Goal: Task Accomplishment & Management: Complete application form

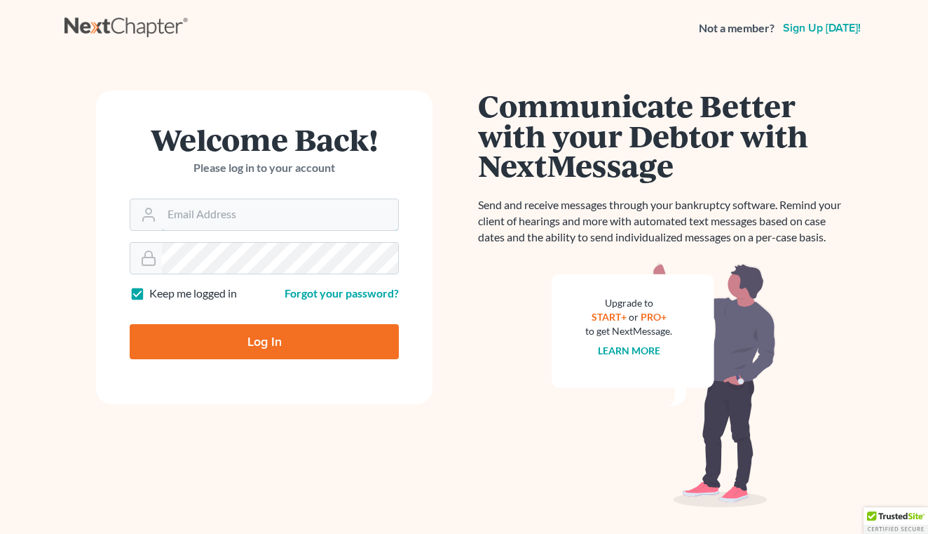
type input "WhitleyHillBailey@gmail.com"
click at [216, 332] on input "Log In" at bounding box center [264, 341] width 269 height 35
type input "Thinking..."
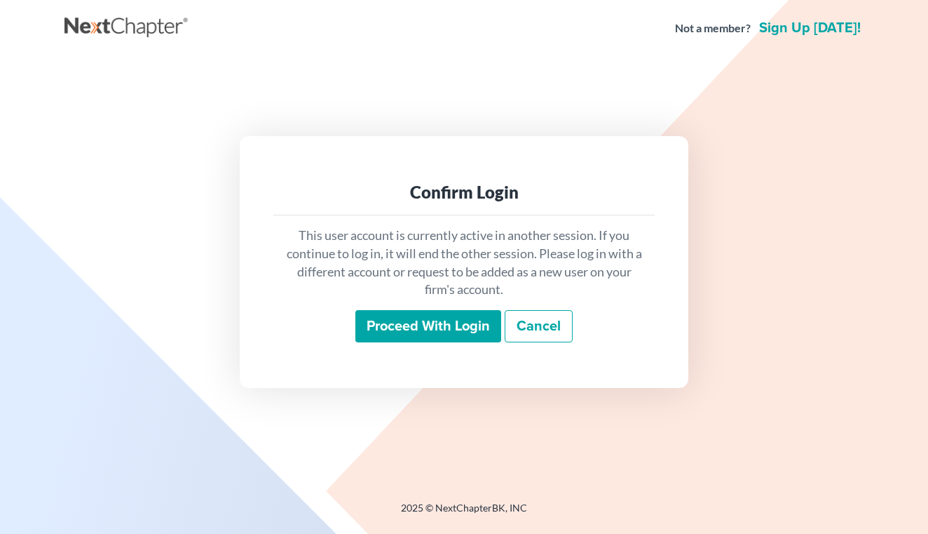
click at [472, 335] on input "Proceed with login" at bounding box center [429, 326] width 146 height 32
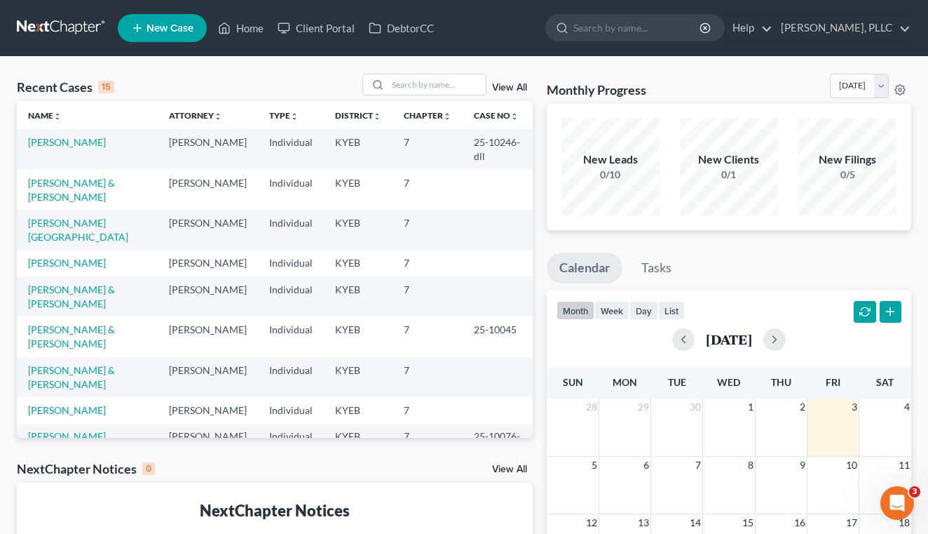
click at [182, 30] on span "New Case" at bounding box center [170, 28] width 47 height 11
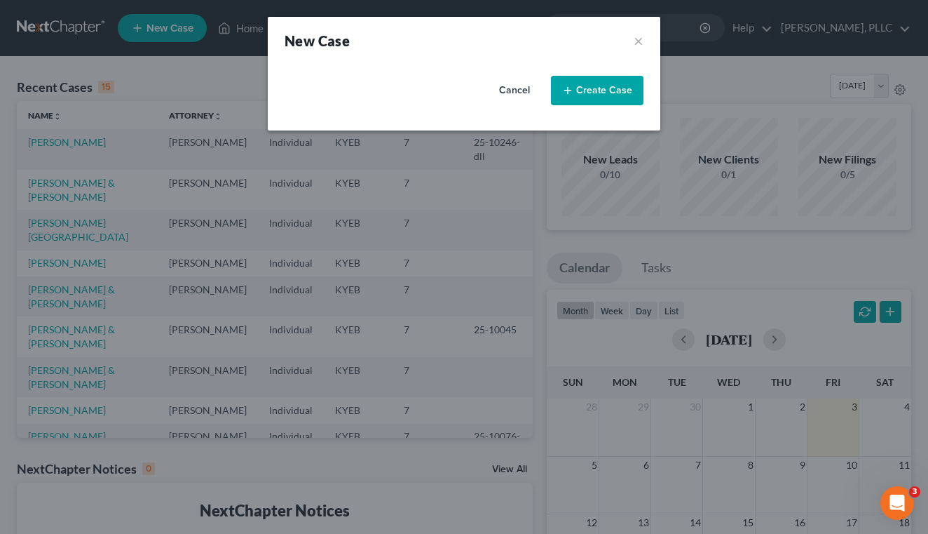
select select "32"
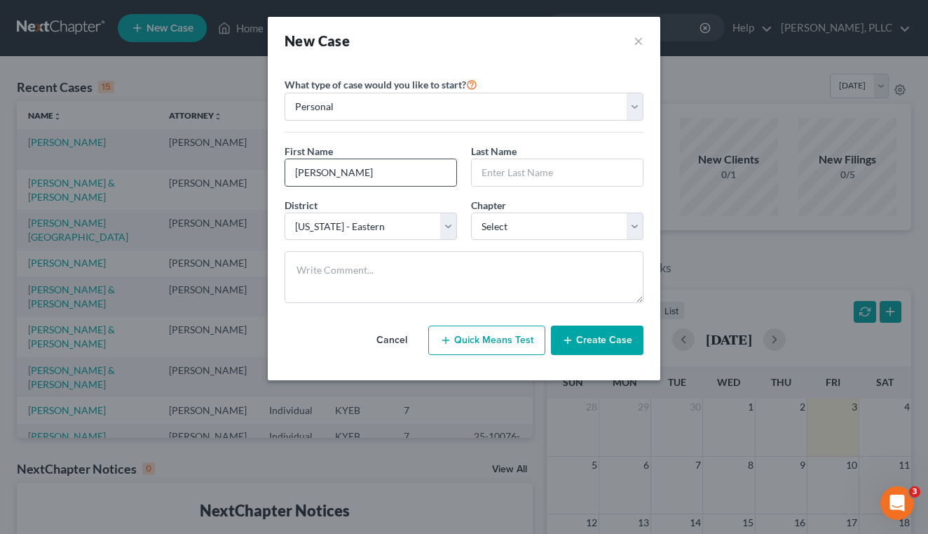
type input "Kelsey"
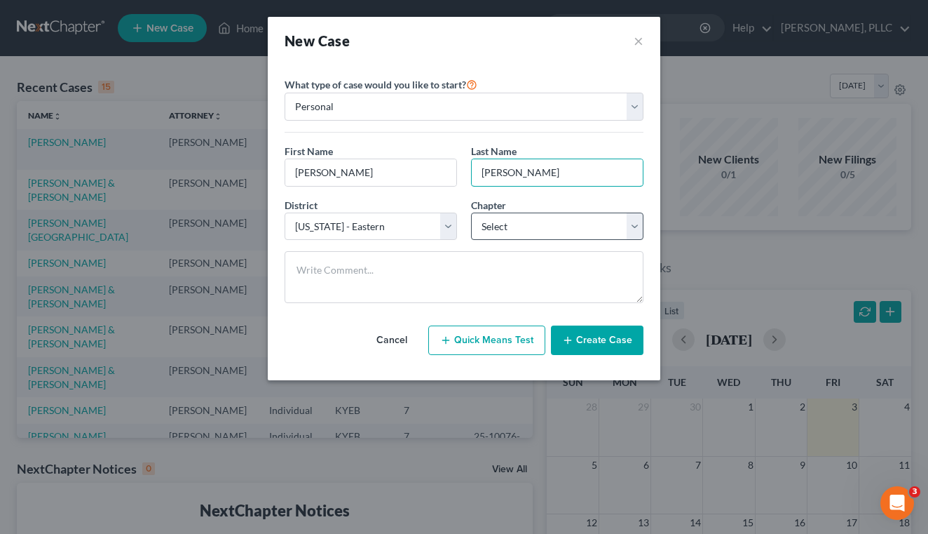
type input "Lucas"
select select "0"
click at [599, 341] on button "Create Case" at bounding box center [597, 339] width 93 height 29
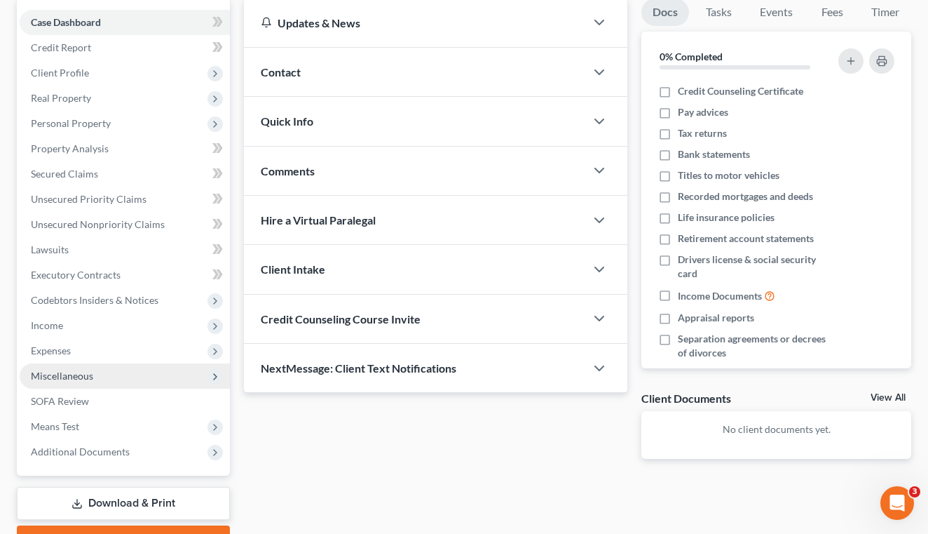
scroll to position [137, 0]
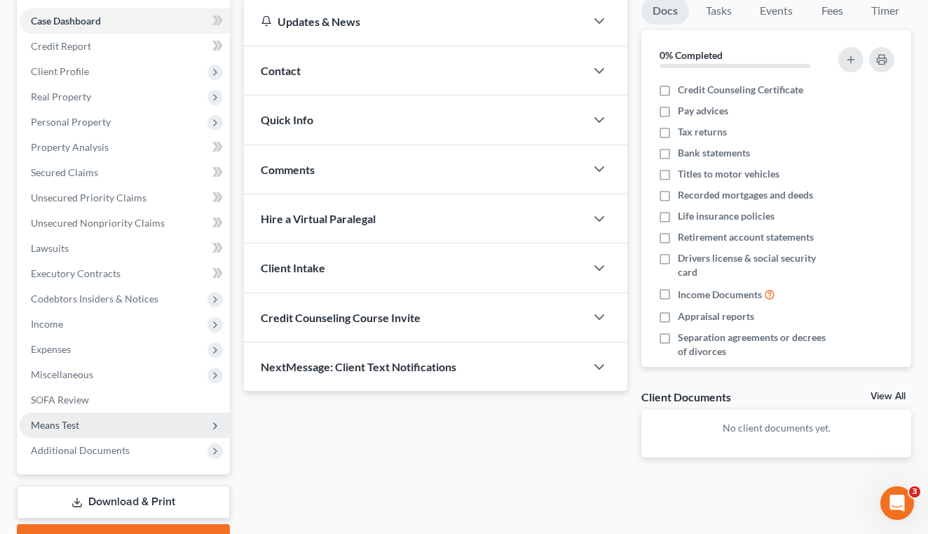
click at [149, 419] on span "Means Test" at bounding box center [125, 424] width 210 height 25
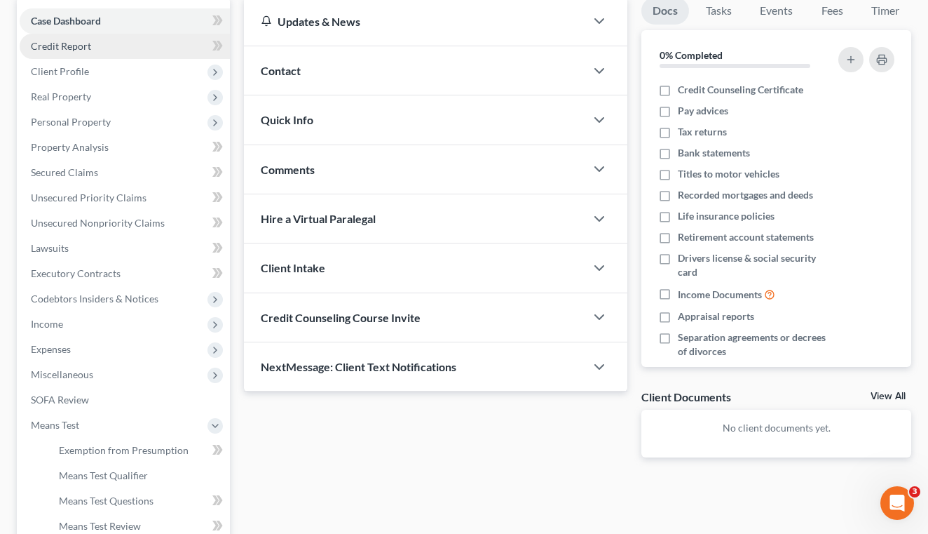
click at [135, 47] on link "Credit Report" at bounding box center [125, 46] width 210 height 25
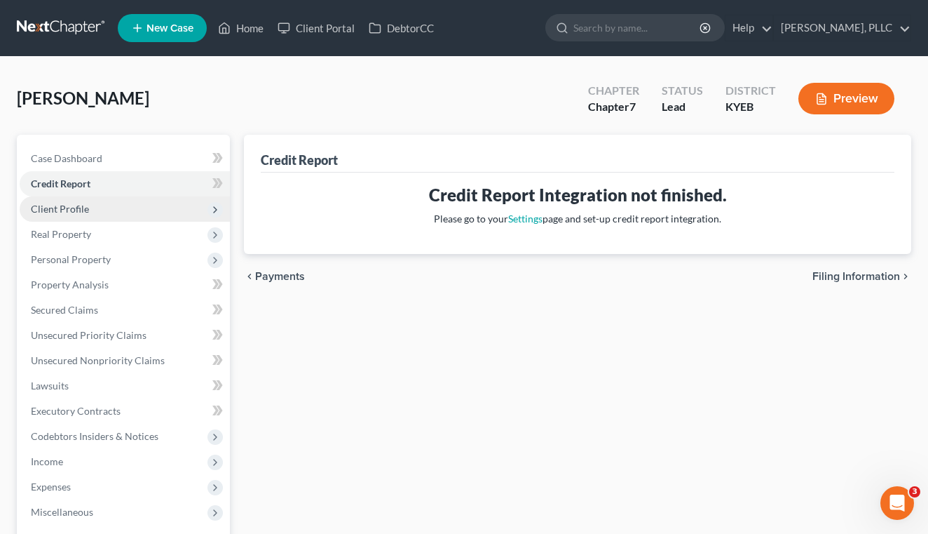
click at [120, 208] on span "Client Profile" at bounding box center [125, 208] width 210 height 25
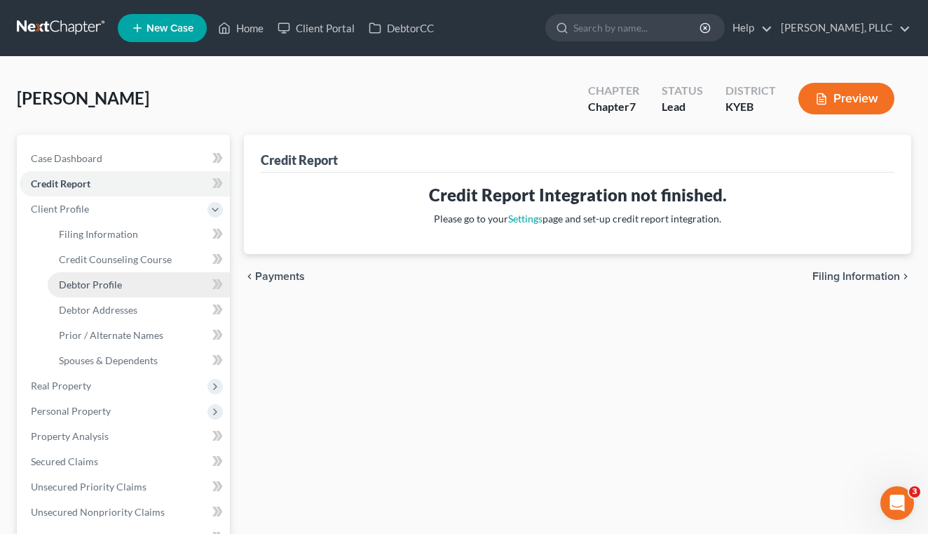
click at [121, 278] on link "Debtor Profile" at bounding box center [139, 284] width 182 height 25
select select "0"
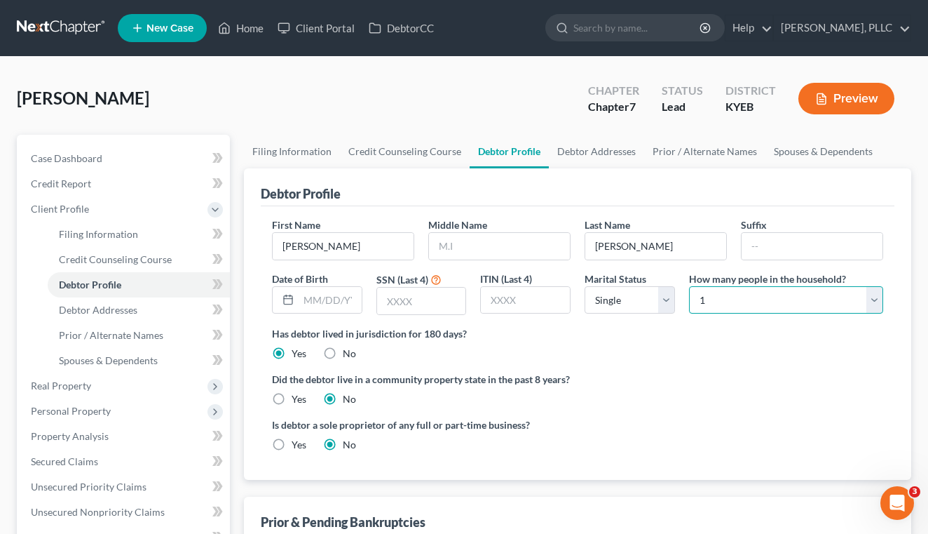
select select "1"
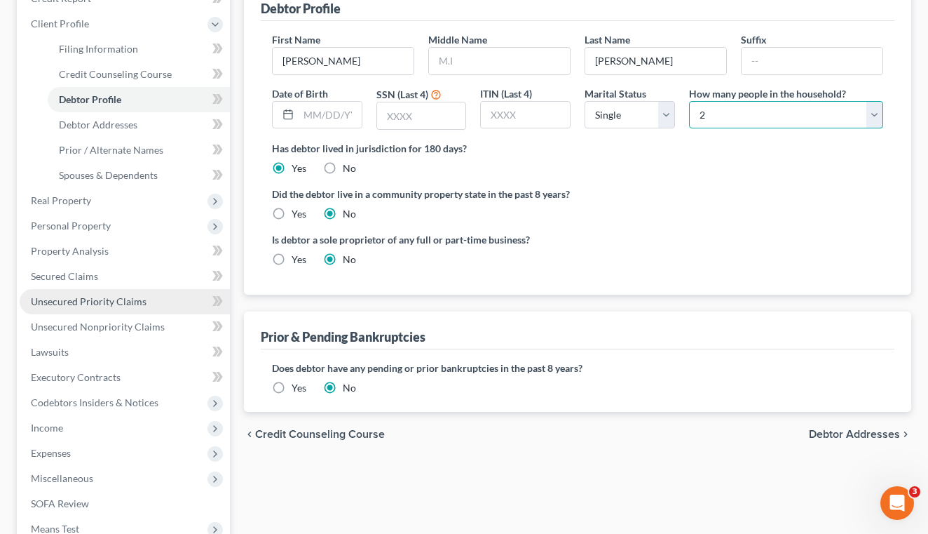
scroll to position [199, 0]
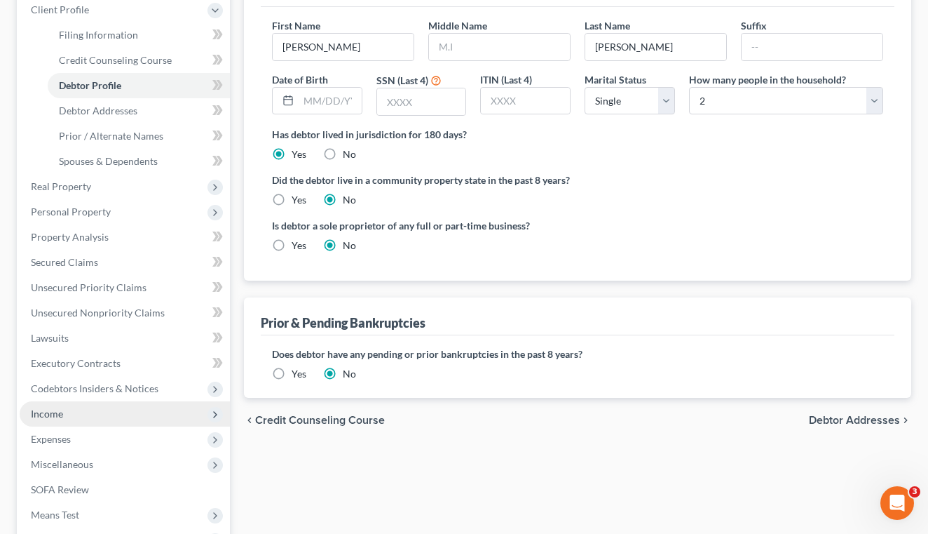
click at [95, 420] on span "Income" at bounding box center [125, 413] width 210 height 25
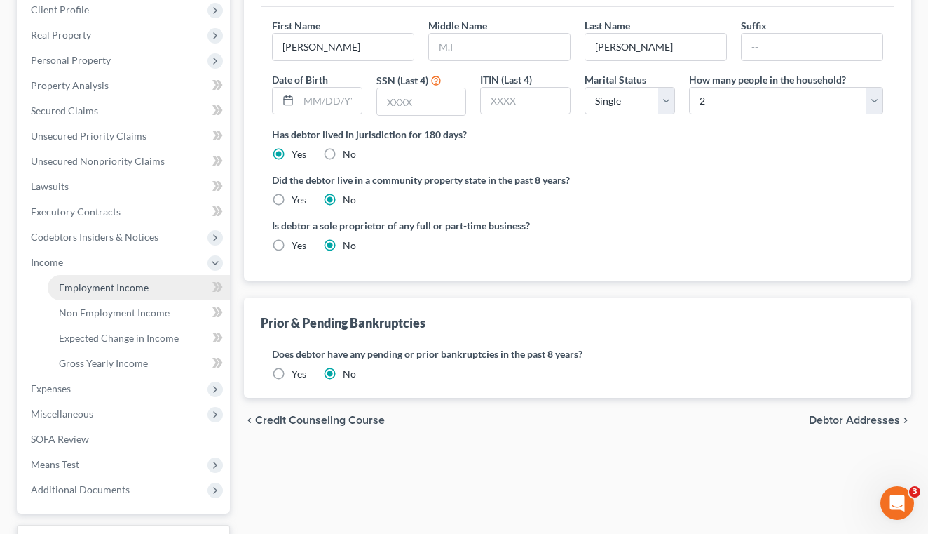
click at [126, 290] on span "Employment Income" at bounding box center [104, 287] width 90 height 12
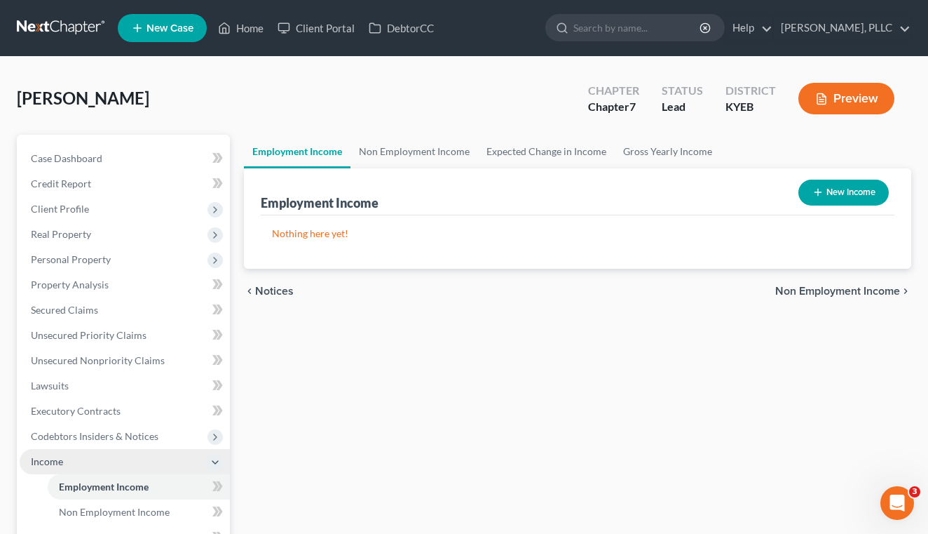
scroll to position [84, 0]
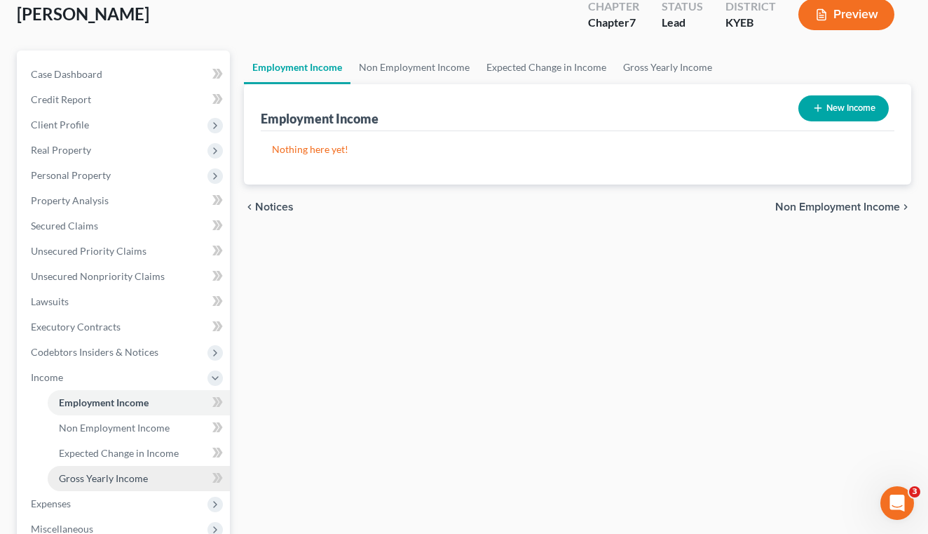
click at [154, 466] on link "Gross Yearly Income" at bounding box center [139, 478] width 182 height 25
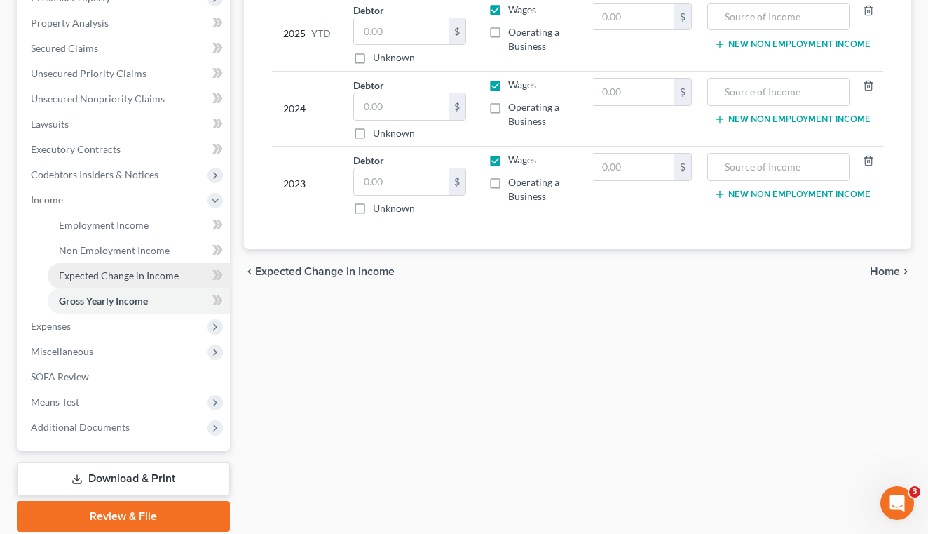
scroll to position [267, 0]
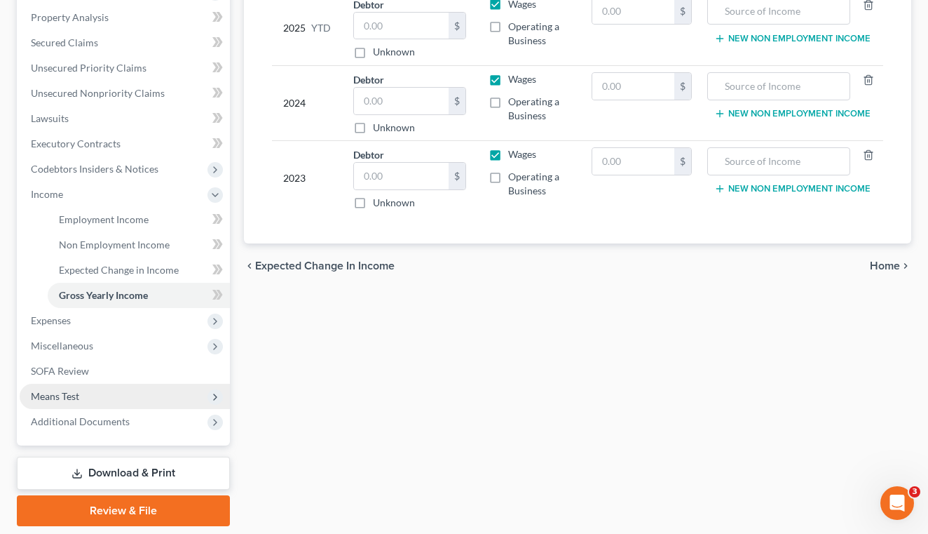
click at [144, 397] on span "Means Test" at bounding box center [125, 396] width 210 height 25
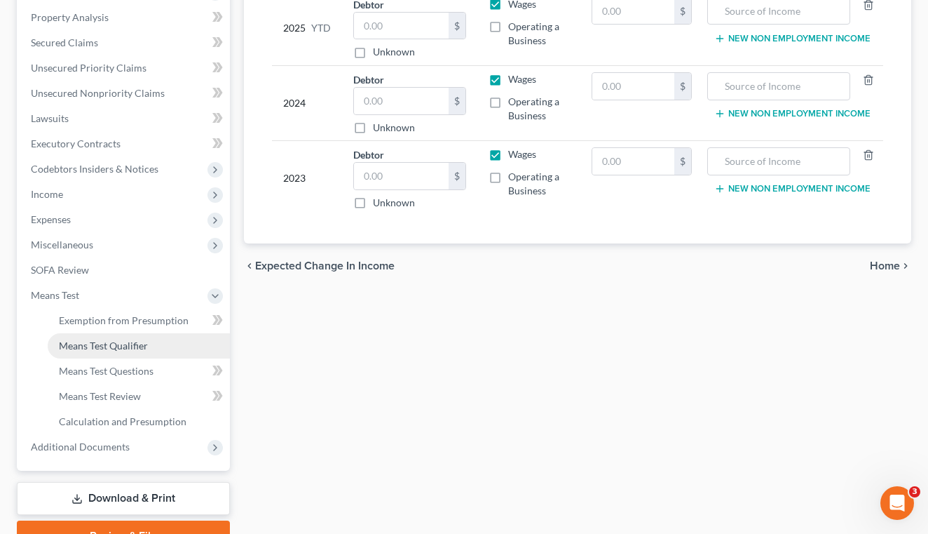
click at [128, 345] on span "Means Test Qualifier" at bounding box center [103, 345] width 89 height 12
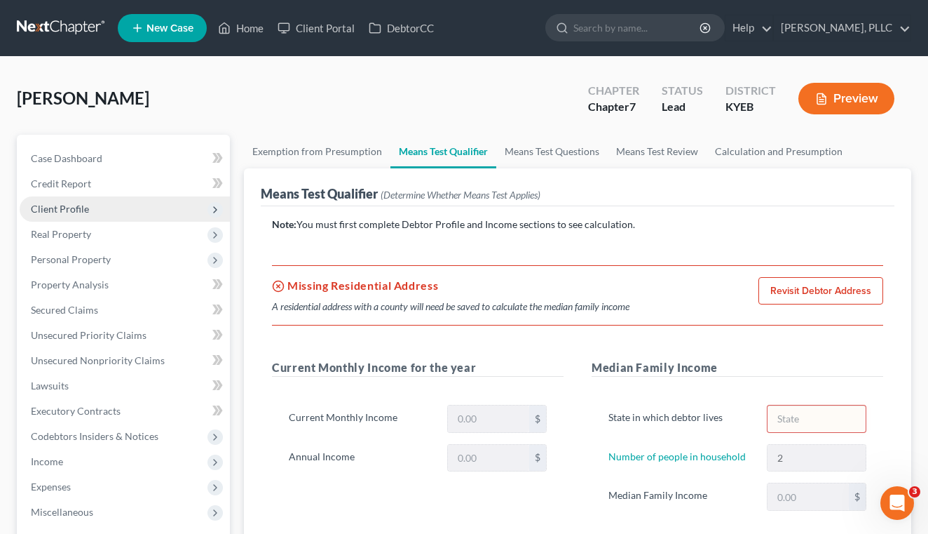
click at [82, 207] on span "Client Profile" at bounding box center [60, 209] width 58 height 12
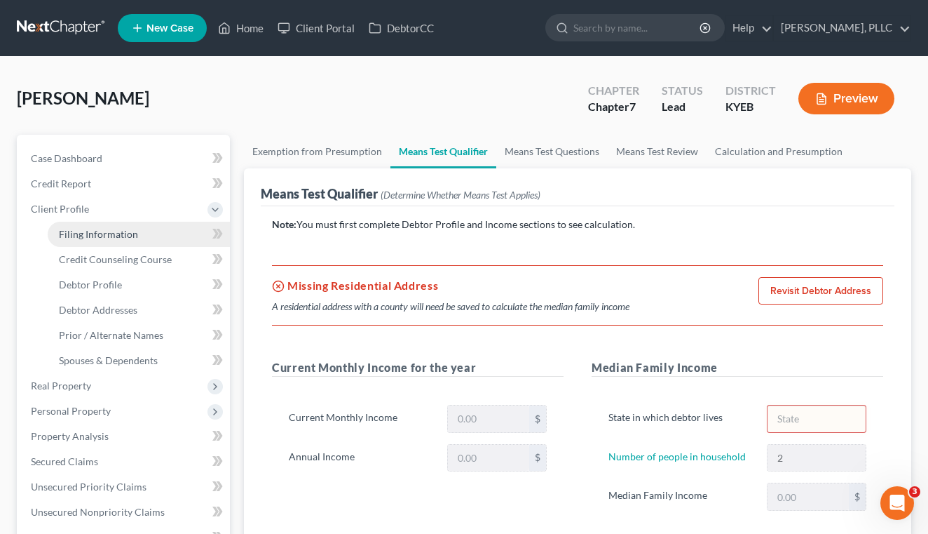
click at [86, 235] on span "Filing Information" at bounding box center [98, 234] width 79 height 12
select select "1"
select select "0"
select select "32"
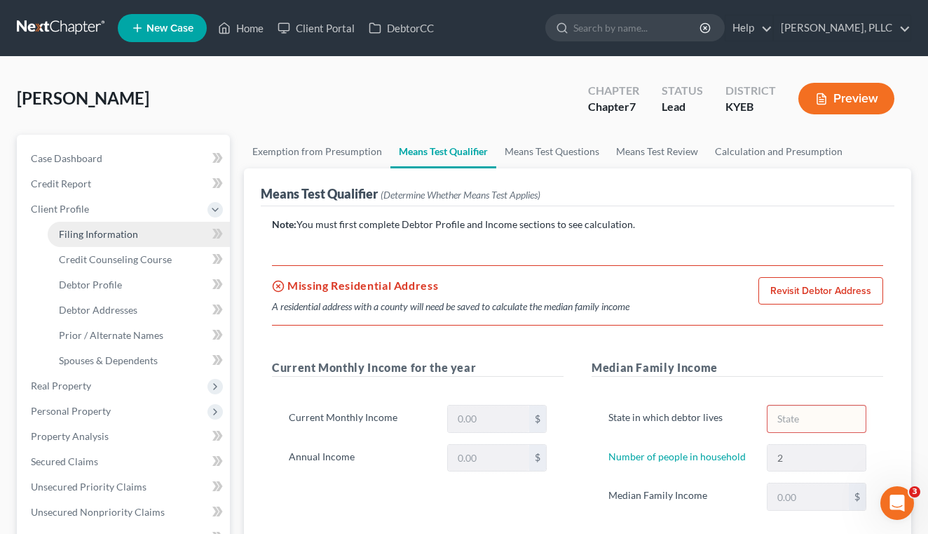
select select "0"
select select "18"
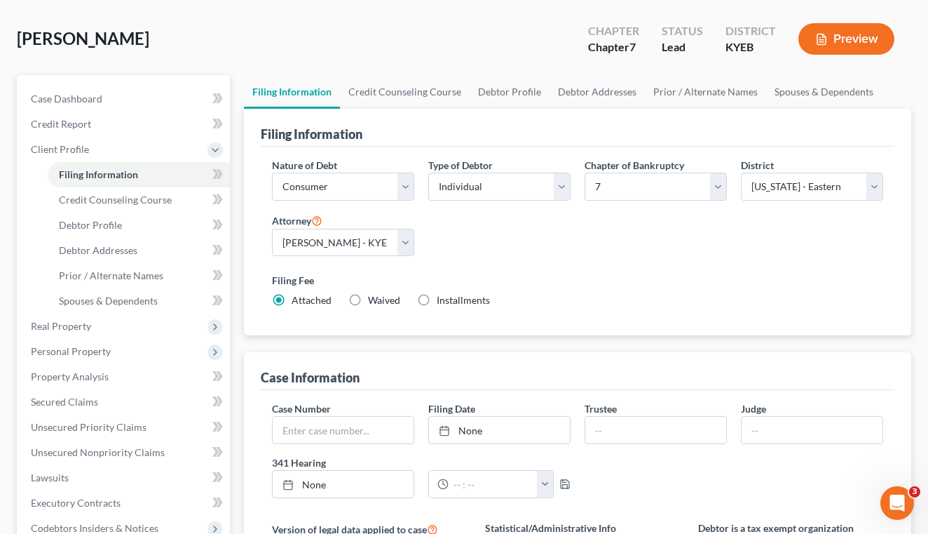
scroll to position [75, 0]
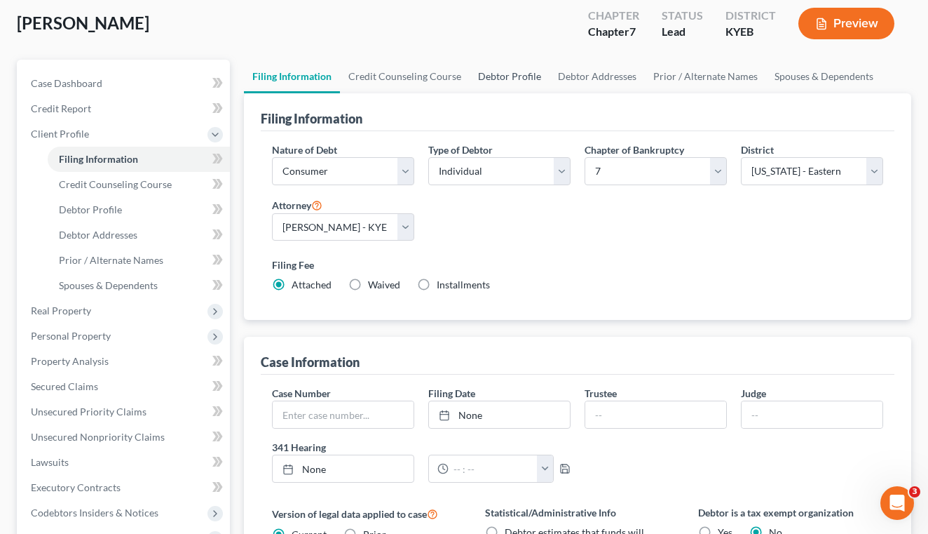
click at [492, 81] on link "Debtor Profile" at bounding box center [510, 77] width 80 height 34
select select "0"
select select "1"
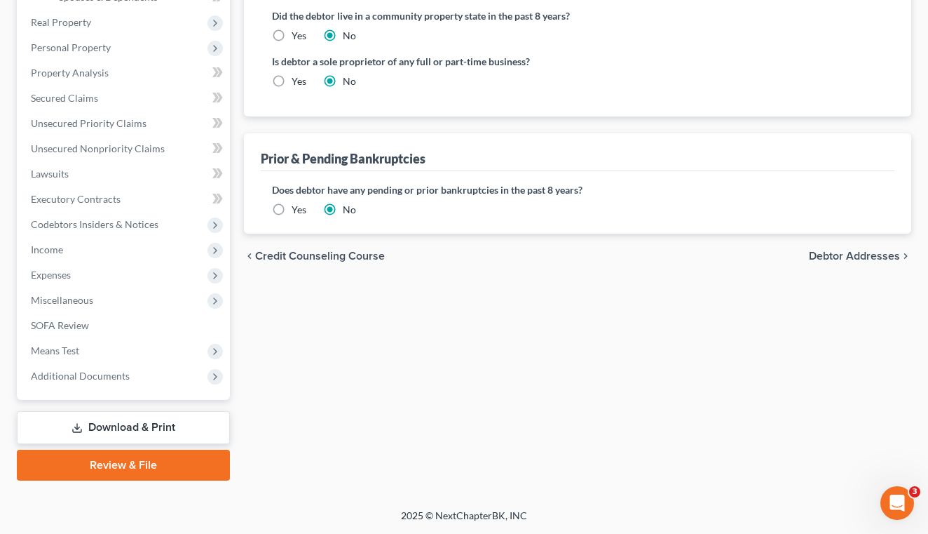
scroll to position [363, 0]
click at [831, 246] on div "chevron_left Credit Counseling Course Debtor Addresses chevron_right" at bounding box center [578, 256] width 668 height 45
click at [831, 255] on span "Debtor Addresses" at bounding box center [854, 255] width 91 height 11
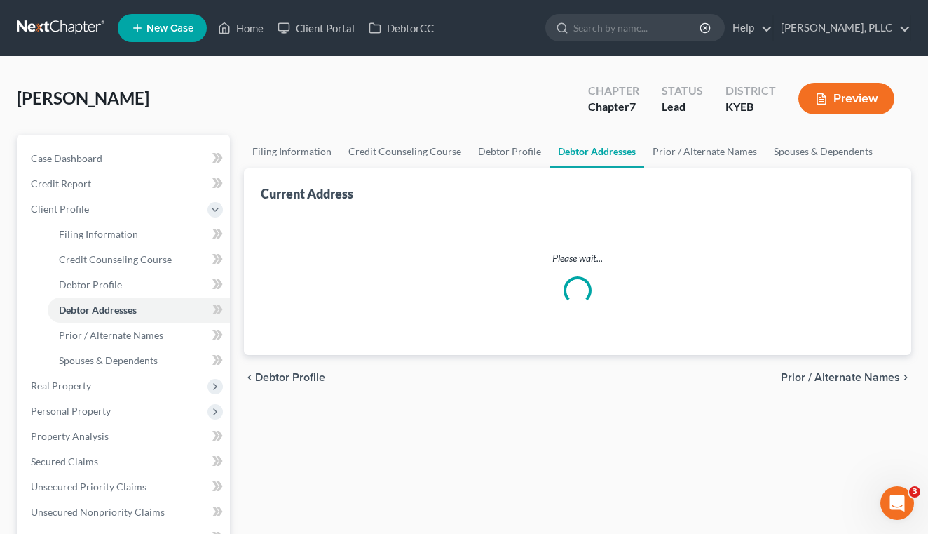
select select "0"
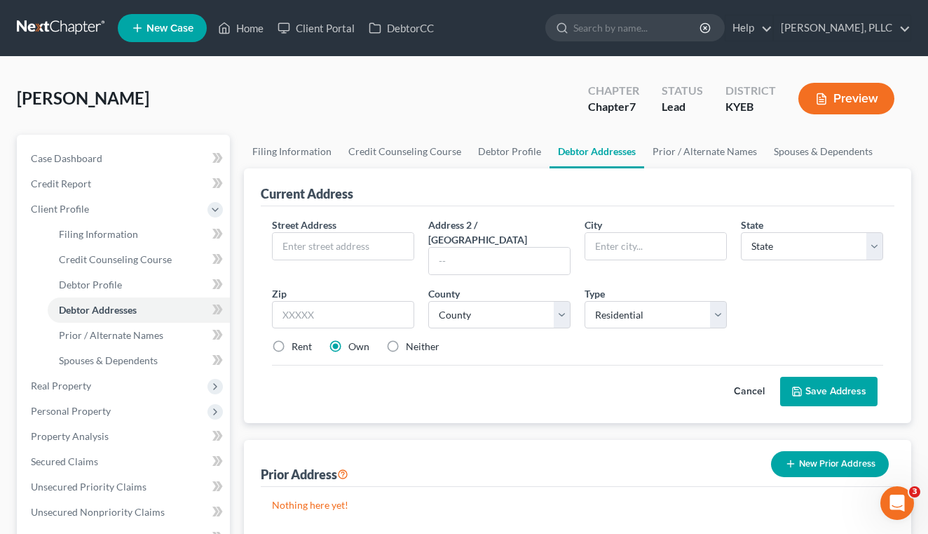
click at [417, 249] on div "Street Address *" at bounding box center [343, 246] width 156 height 58
type input "151 Shanty Branch"
type input "Rush"
select select "18"
select select "21"
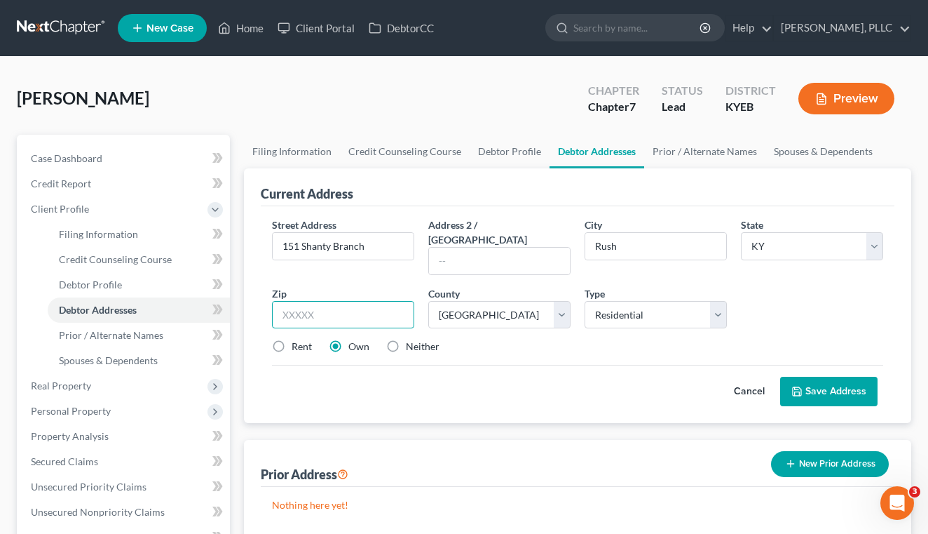
click at [304, 312] on input "text" at bounding box center [343, 315] width 142 height 28
type input "41168"
click at [521, 386] on div "Cancel Save Address" at bounding box center [577, 385] width 611 height 41
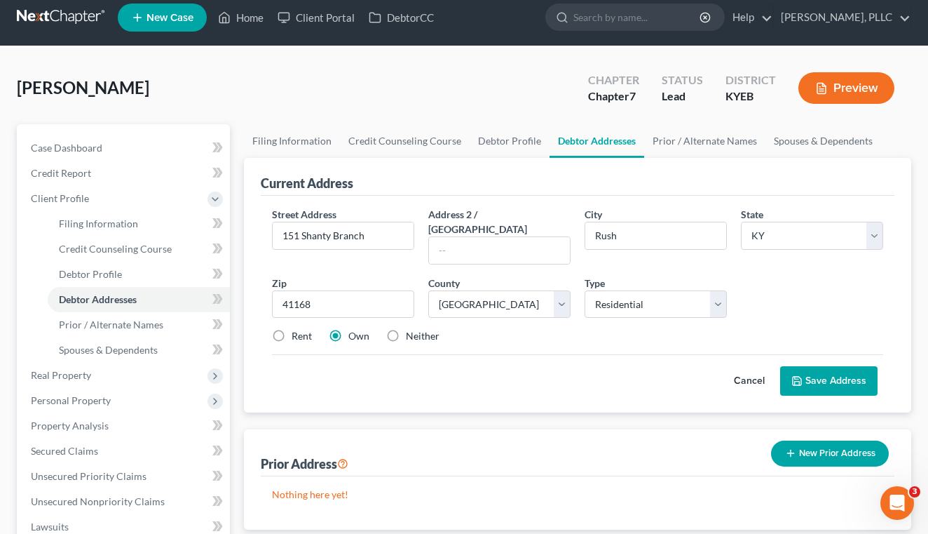
scroll to position [12, 0]
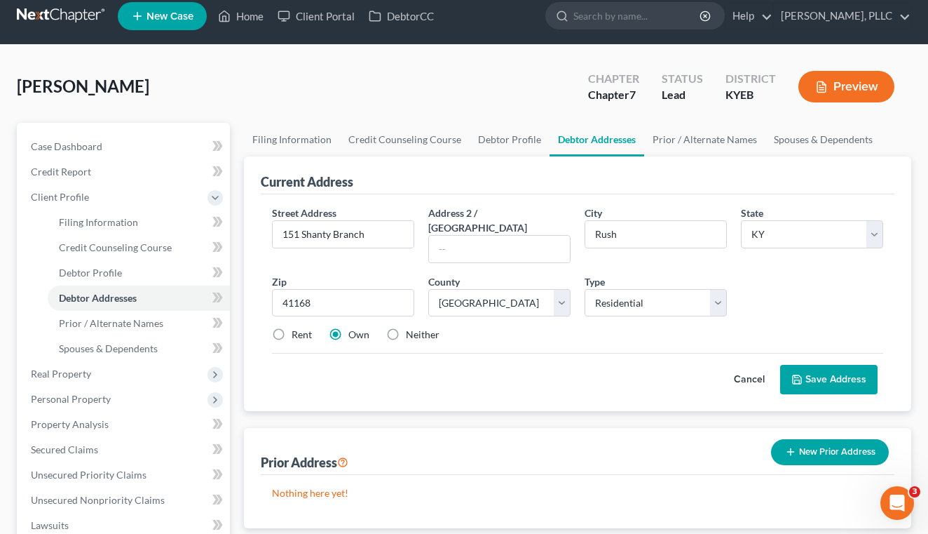
click at [803, 365] on button "Save Address" at bounding box center [828, 379] width 97 height 29
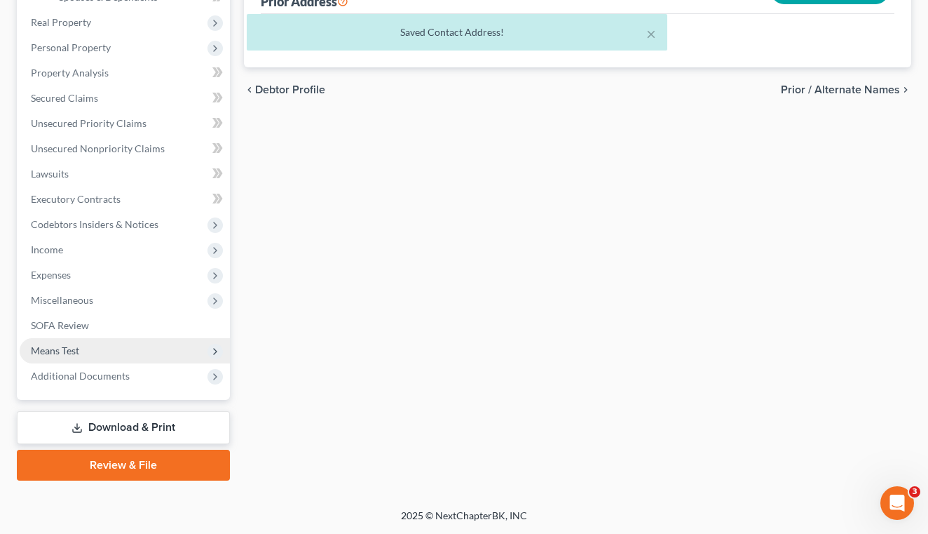
click at [56, 353] on span "Means Test" at bounding box center [55, 350] width 48 height 12
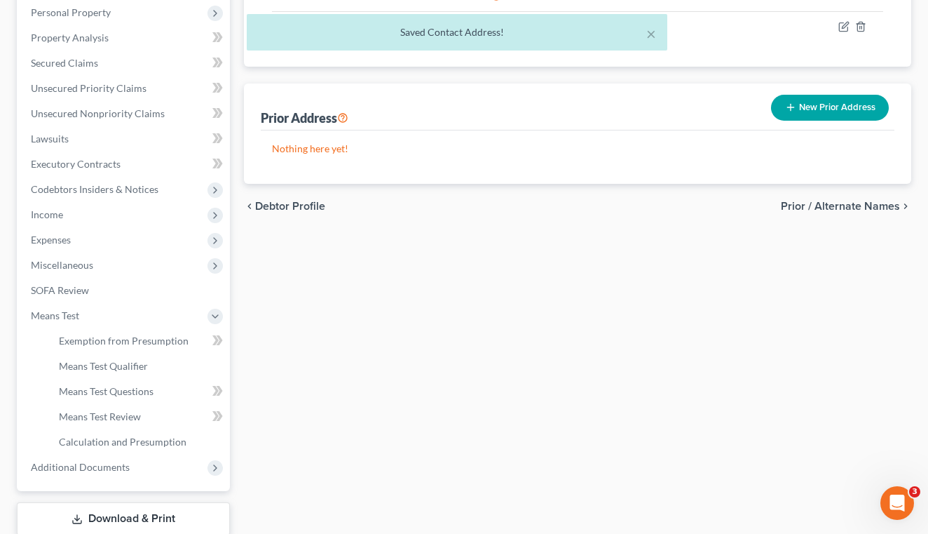
scroll to position [249, 0]
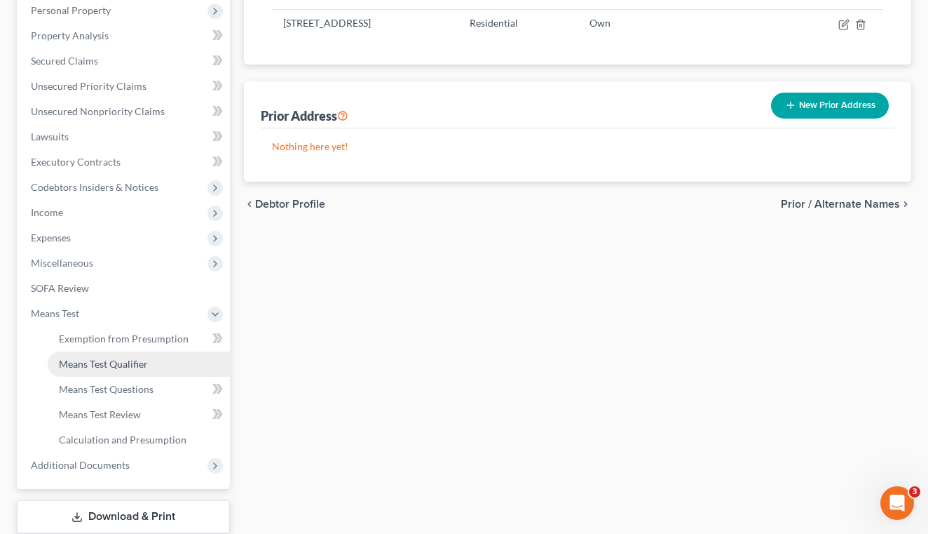
click at [140, 368] on span "Means Test Qualifier" at bounding box center [103, 364] width 89 height 12
